Goal: Task Accomplishment & Management: Use online tool/utility

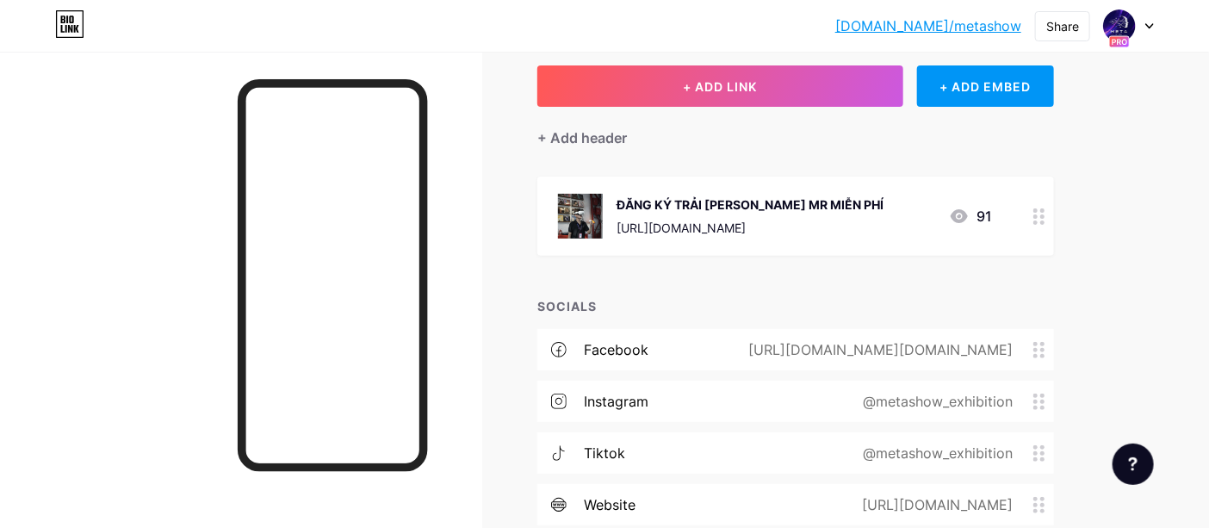
scroll to position [98, 0]
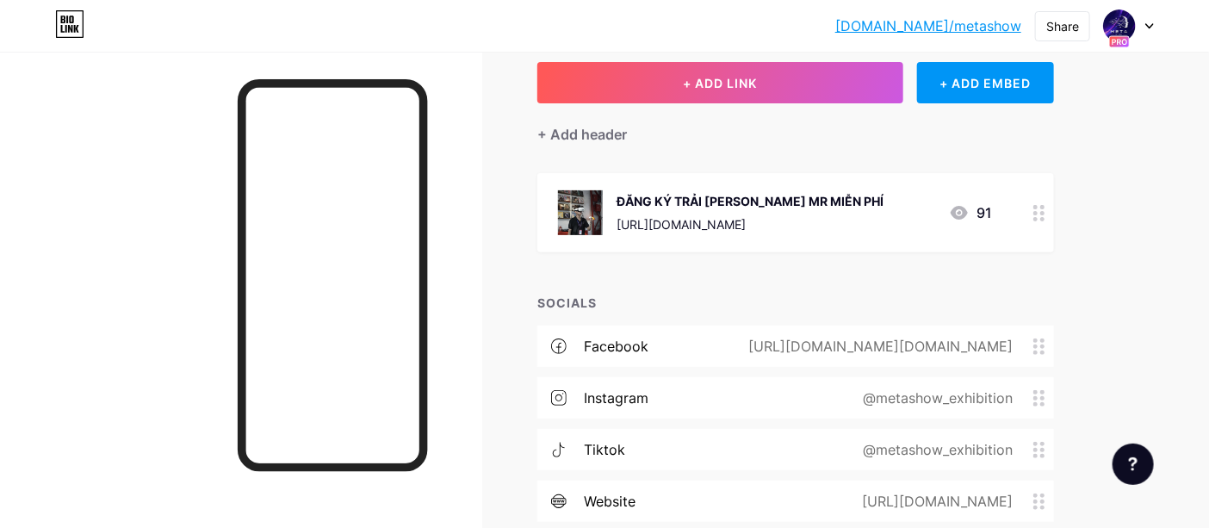
click at [815, 339] on div "[URL][DOMAIN_NAME][DOMAIN_NAME]" at bounding box center [877, 346] width 312 height 21
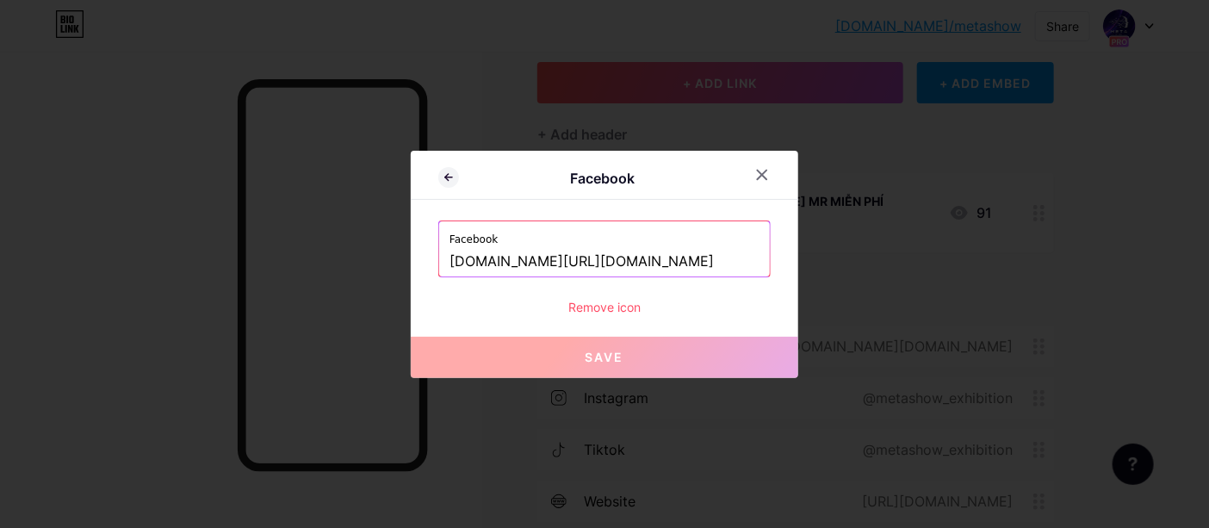
click at [686, 258] on input "[DOMAIN_NAME][URL][DOMAIN_NAME]" at bounding box center [604, 261] width 310 height 29
click at [684, 251] on input "[DOMAIN_NAME][URL][DOMAIN_NAME]" at bounding box center [604, 261] width 310 height 29
paste input "[URL][DOMAIN_NAME]"
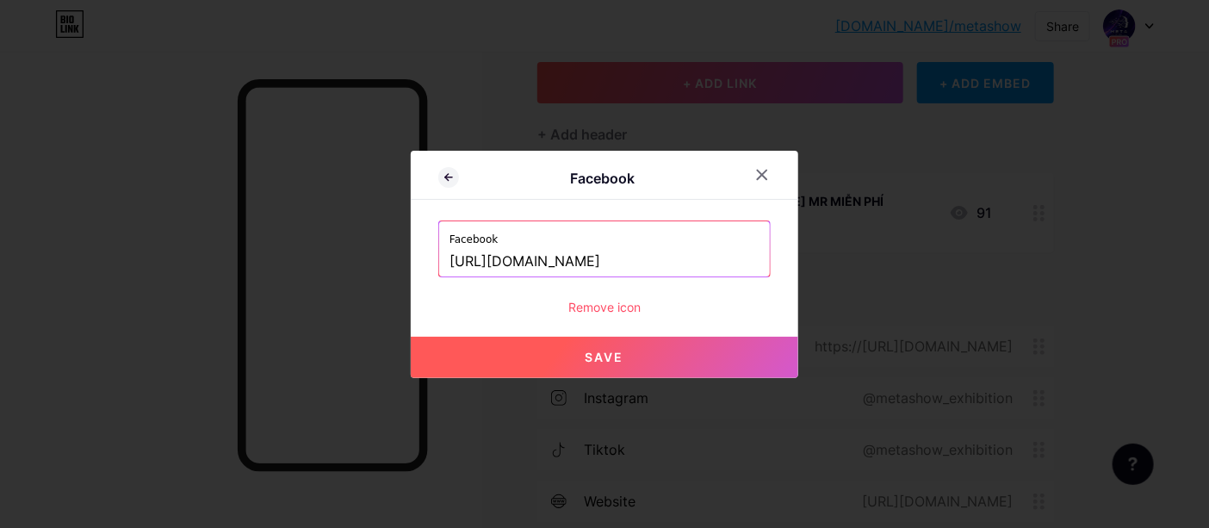
type input "[URL][DOMAIN_NAME]"
click at [665, 350] on button "Save" at bounding box center [604, 357] width 387 height 41
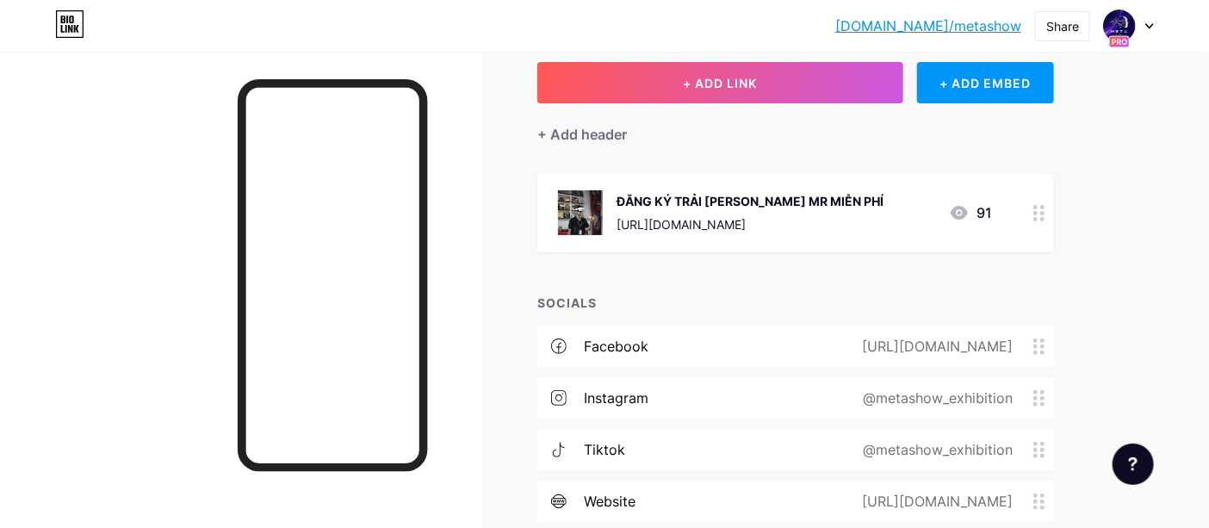
click at [936, 353] on div "[URL][DOMAIN_NAME]" at bounding box center [933, 346] width 199 height 21
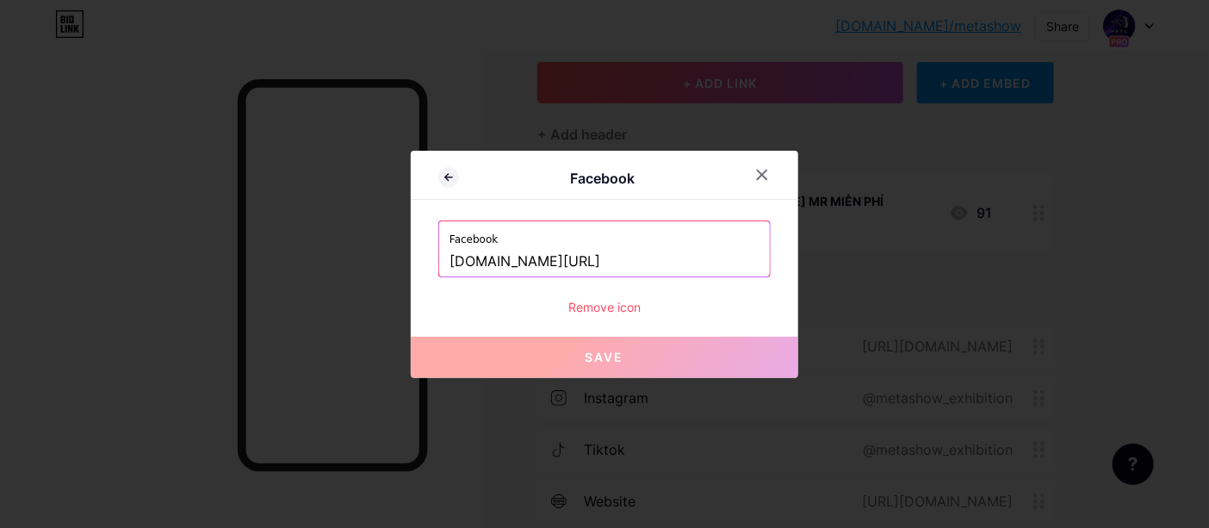
click at [668, 266] on input "[DOMAIN_NAME][URL]" at bounding box center [604, 261] width 310 height 29
paste input "[URL][DOMAIN_NAME]"
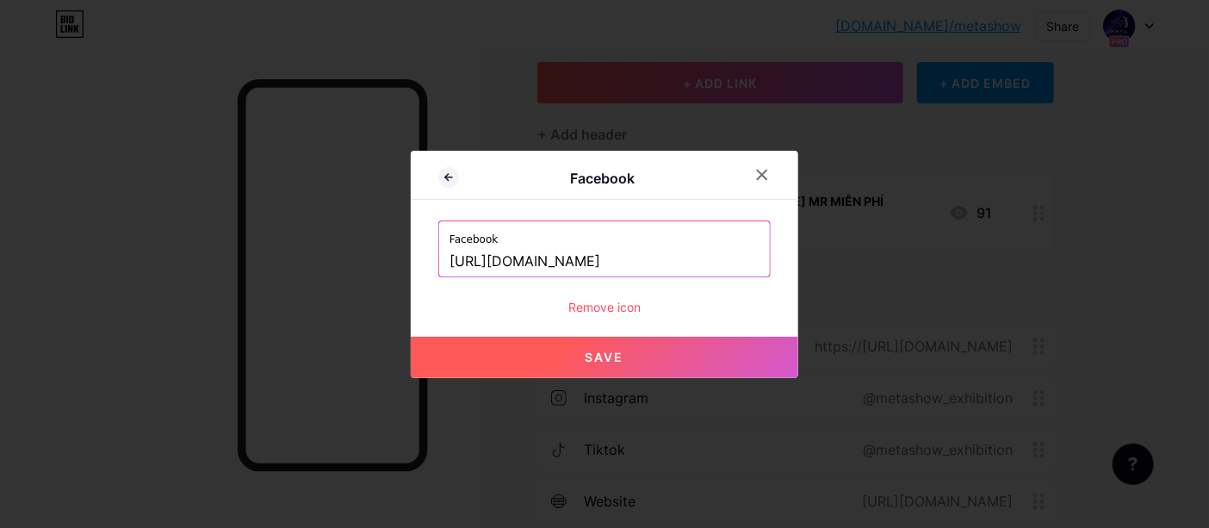
type input "[URL][DOMAIN_NAME]"
click at [630, 356] on button "Save" at bounding box center [604, 357] width 387 height 41
